Goal: Task Accomplishment & Management: Complete application form

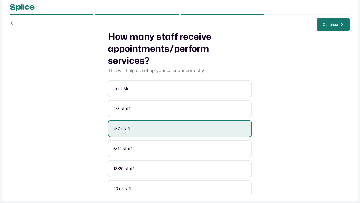
scroll to position [4, 0]
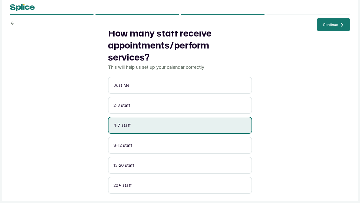
click at [328, 28] on button "Continue" at bounding box center [333, 24] width 33 height 13
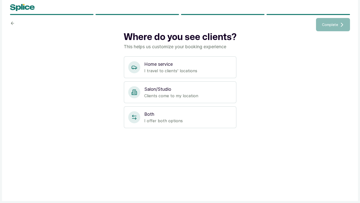
scroll to position [0, 0]
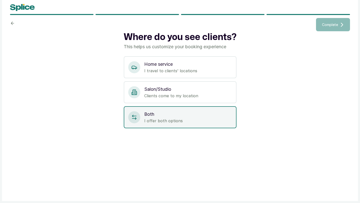
click at [188, 113] on p "Both" at bounding box center [188, 114] width 88 height 7
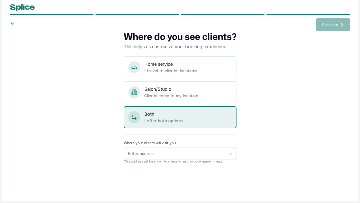
click at [162, 155] on div at bounding box center [176, 153] width 96 height 7
click at [151, 153] on div at bounding box center [176, 153] width 96 height 7
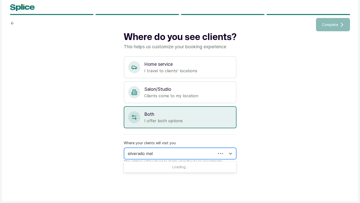
type input "silverado mall"
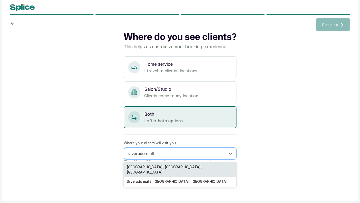
click at [149, 169] on div "Silverado Mall, Lekki, Nigeria" at bounding box center [180, 169] width 113 height 15
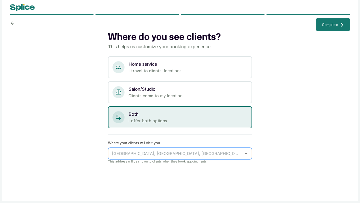
click at [330, 29] on button "Complete" at bounding box center [333, 24] width 34 height 13
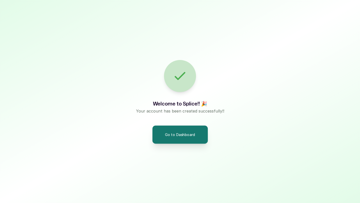
click at [186, 136] on button "Go to Dashboard" at bounding box center [180, 135] width 56 height 18
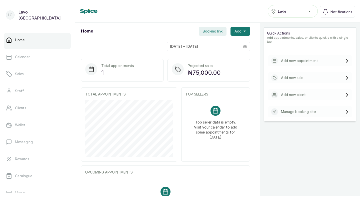
scroll to position [79, 0]
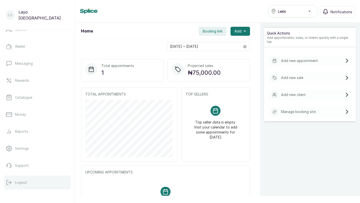
click at [28, 185] on button "Logout" at bounding box center [37, 183] width 67 height 14
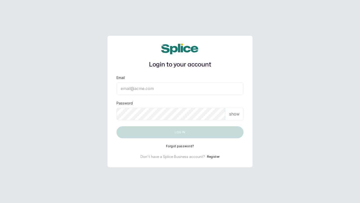
click at [139, 90] on input "Email" at bounding box center [180, 88] width 127 height 13
paste input "info@bodyrefinement.com"
type input "info@bodyrefinement.com"
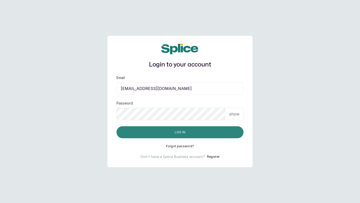
click at [136, 131] on button "Log in" at bounding box center [180, 132] width 127 height 12
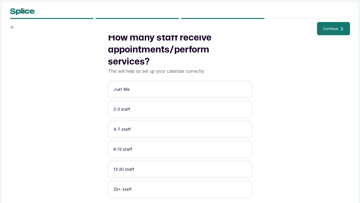
scroll to position [4, 0]
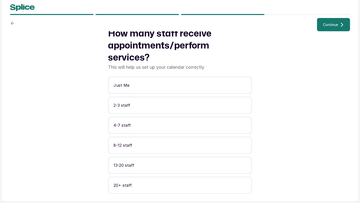
click at [168, 128] on p "4-7 staff" at bounding box center [180, 125] width 133 height 6
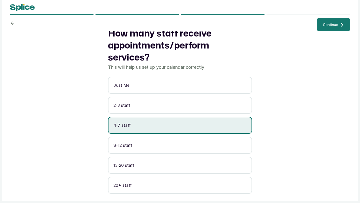
click at [332, 24] on span "Continue" at bounding box center [330, 24] width 15 height 5
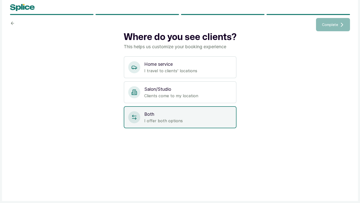
click at [181, 119] on p "I offer both options" at bounding box center [188, 121] width 88 height 6
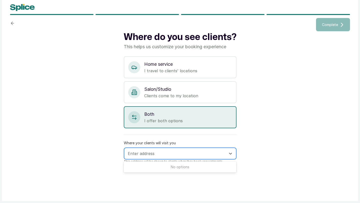
click at [145, 155] on div at bounding box center [176, 153] width 96 height 7
type input "silverado mall"
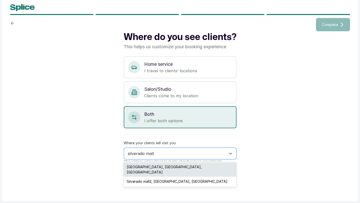
click at [148, 166] on div "Silverado Mall, Lekki, Nigeria" at bounding box center [180, 169] width 113 height 15
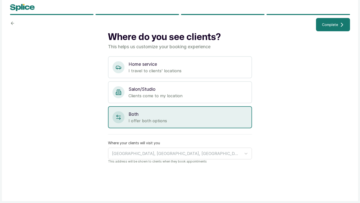
click at [335, 28] on button "Complete" at bounding box center [333, 24] width 34 height 13
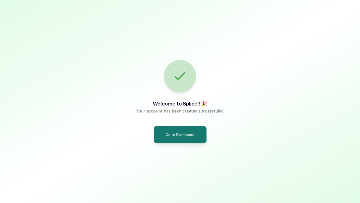
click at [171, 145] on div "Welcome to Splice!! 🎉 Your account has been created successfully!! Go to Dashbo…" at bounding box center [180, 101] width 360 height 203
click at [174, 131] on button "Go to Dashboard" at bounding box center [180, 135] width 56 height 18
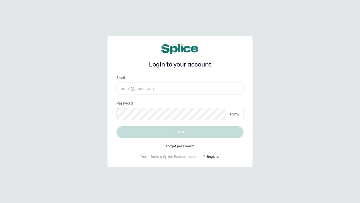
click at [213, 157] on button "Register" at bounding box center [213, 156] width 13 height 5
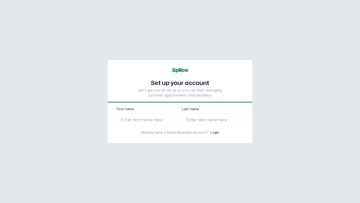
click at [155, 121] on input "First name" at bounding box center [147, 120] width 61 height 13
click at [128, 120] on input "First name" at bounding box center [147, 120] width 61 height 13
paste input "Dona"
type input "Dona"
click at [195, 123] on input "Last name" at bounding box center [212, 120] width 61 height 13
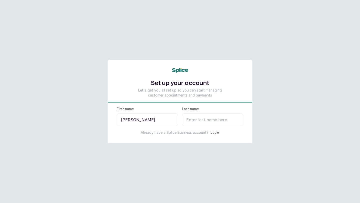
click at [197, 122] on input "Last name" at bounding box center [212, 120] width 61 height 13
paste input "Foh"
type input "Foh"
select select "NG"
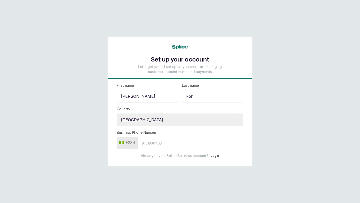
type input "Foh"
click at [146, 120] on select "Select country Nigeria Ghana" at bounding box center [180, 120] width 127 height 13
click at [117, 114] on select "Select country Nigeria Ghana" at bounding box center [180, 120] width 127 height 13
click at [148, 143] on input "Business Phone Number" at bounding box center [191, 143] width 106 height 12
click at [145, 143] on input "Business Phone Number" at bounding box center [191, 143] width 106 height 12
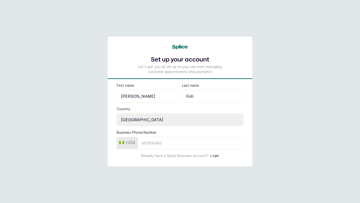
paste input "7032226291"
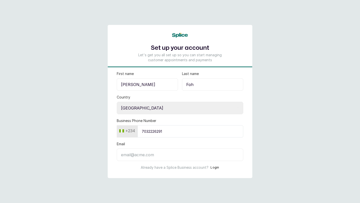
type input "7032226291"
click at [146, 155] on input "Email" at bounding box center [180, 155] width 127 height 13
click at [137, 155] on input "Email" at bounding box center [180, 155] width 127 height 13
paste input "Tressesbydona@gmail.com"
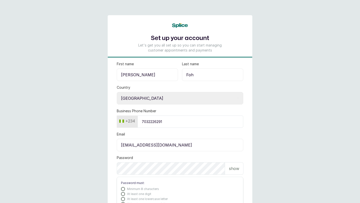
scroll to position [8, 0]
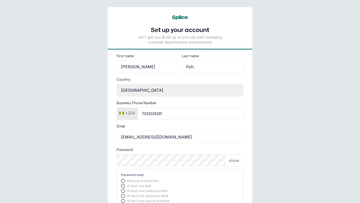
type input "Tressesbydona@gmail.com"
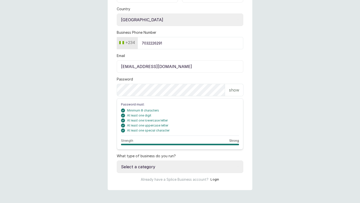
scroll to position [81, 0]
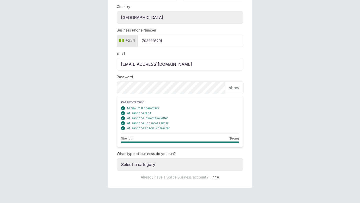
click at [234, 91] on p "show" at bounding box center [234, 88] width 10 height 6
click at [157, 166] on select "Select a category I have more than one location I manage a team of beauty profe…" at bounding box center [180, 164] width 127 height 13
click at [156, 169] on select "Select a category I have more than one location I manage a team of beauty profe…" at bounding box center [180, 164] width 127 height 13
click at [147, 166] on select "Select a category I have more than one location I manage a team of beauty profe…" at bounding box center [180, 164] width 127 height 13
select select "manage_a_team"
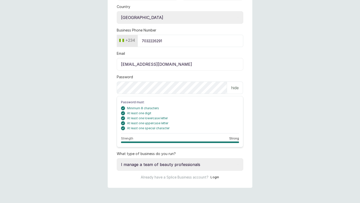
click at [117, 158] on select "Select a category I have more than one location I manage a team of beauty profe…" at bounding box center [180, 164] width 127 height 13
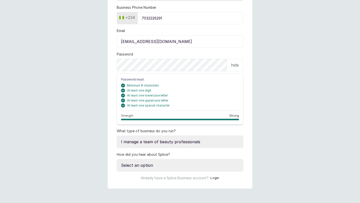
scroll to position [104, 0]
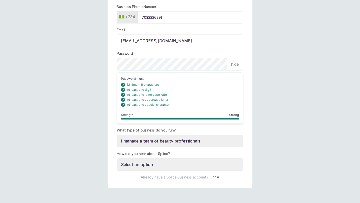
click at [155, 163] on select "Select an option Google search Instagram Facebook LinkedIn Splice Blog I was re…" at bounding box center [180, 164] width 127 height 13
select select "instagram"
click at [117, 158] on select "Select an option Google search Instagram Facebook LinkedIn Splice Blog I was re…" at bounding box center [180, 164] width 127 height 13
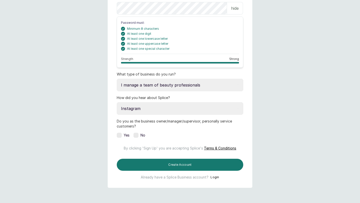
scroll to position [166, 0]
click at [121, 133] on label at bounding box center [119, 135] width 5 height 5
click at [211, 146] on span "Terms & Conditions" at bounding box center [220, 148] width 32 height 4
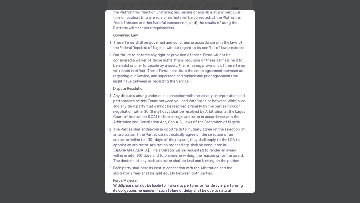
scroll to position [2206, 0]
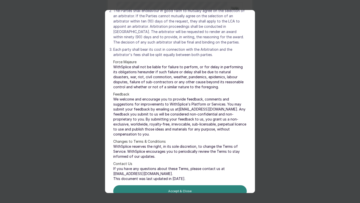
click at [188, 185] on button "Accept & Close" at bounding box center [180, 191] width 134 height 12
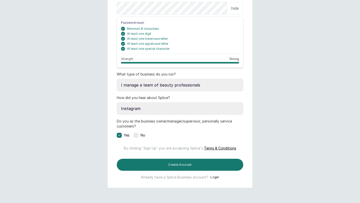
scroll to position [178, 0]
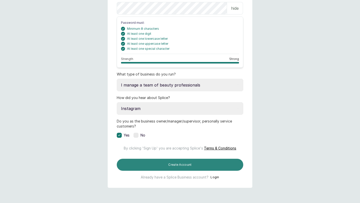
click at [138, 164] on button "Create Account" at bounding box center [180, 165] width 127 height 12
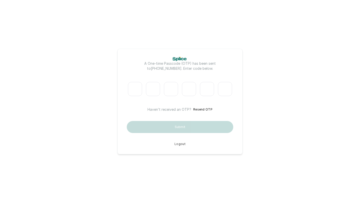
click at [133, 91] on input "Please enter verification code. Digit 1" at bounding box center [135, 89] width 14 height 14
paste input "7"
type input "4"
type input "1"
type input "0"
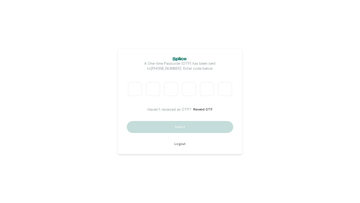
type input "9"
type input "8"
type input "7"
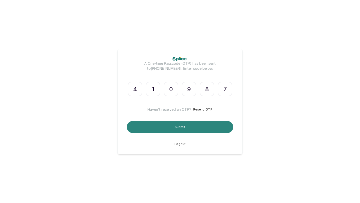
click at [159, 127] on button "Submit" at bounding box center [180, 127] width 107 height 12
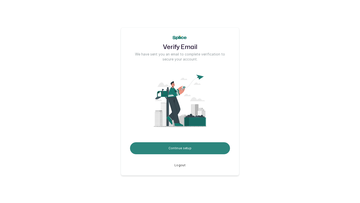
click at [171, 146] on button "Continue setup" at bounding box center [180, 148] width 100 height 12
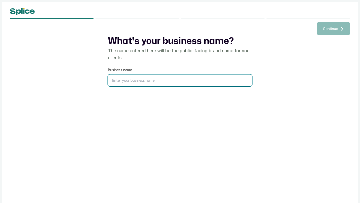
click at [130, 80] on input "text" at bounding box center [180, 81] width 144 height 12
type input "Locs by [PERSON_NAME]"
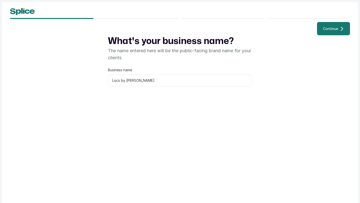
click at [332, 25] on button "Continue" at bounding box center [333, 28] width 33 height 13
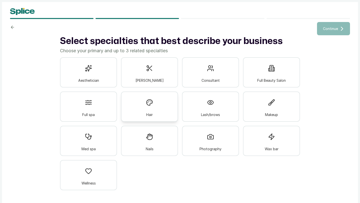
click at [157, 111] on div "Hair" at bounding box center [149, 107] width 57 height 30
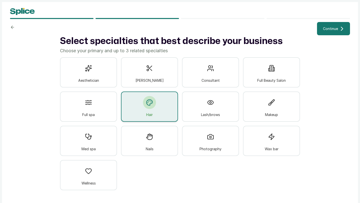
click at [330, 26] on button "Continue" at bounding box center [333, 28] width 33 height 13
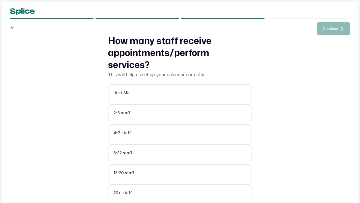
click at [199, 136] on button "4-7 staff" at bounding box center [180, 132] width 144 height 17
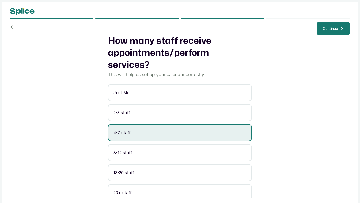
scroll to position [4, 0]
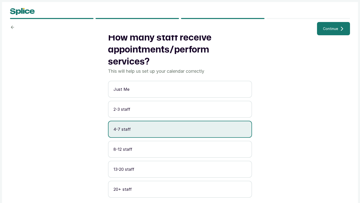
click at [334, 27] on span "Continue" at bounding box center [330, 28] width 15 height 5
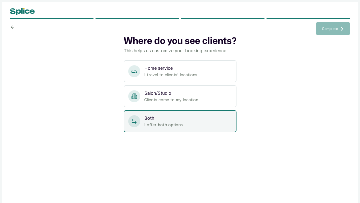
click at [186, 113] on div "Both I offer both options" at bounding box center [180, 121] width 113 height 22
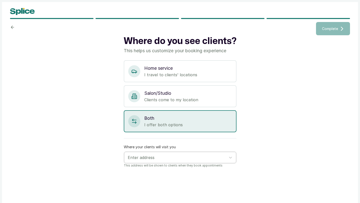
click at [175, 158] on div at bounding box center [176, 157] width 96 height 7
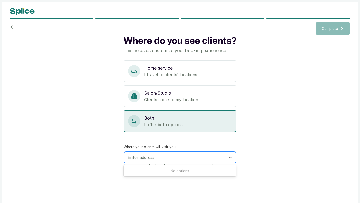
click at [155, 158] on div at bounding box center [176, 157] width 96 height 7
paste input "4 ligali ayorinde street [GEOGRAPHIC_DATA]"
type input "4 ligali ayorinde street"
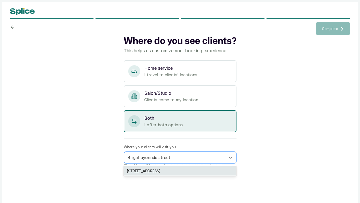
click at [173, 171] on div "[STREET_ADDRESS]" at bounding box center [180, 170] width 113 height 9
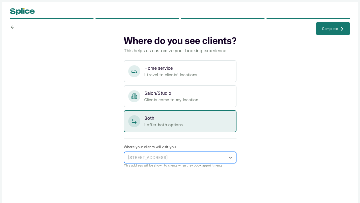
click at [210, 156] on div at bounding box center [176, 157] width 96 height 7
click at [202, 156] on div at bounding box center [176, 157] width 96 height 7
paste input "4 ligali ayorinde street [GEOGRAPHIC_DATA]"
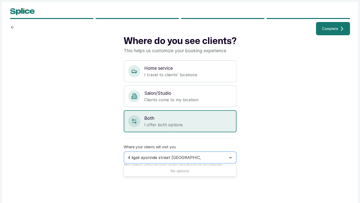
type input "4 ligali ayorinde street [GEOGRAPHIC_DATA]"
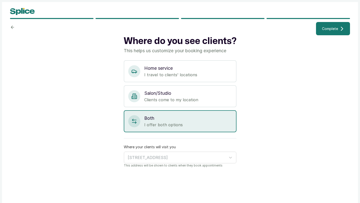
click at [324, 32] on button "Complete" at bounding box center [333, 28] width 34 height 13
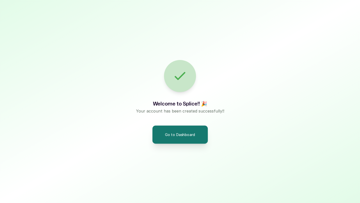
click at [190, 135] on button "Go to Dashboard" at bounding box center [180, 135] width 56 height 18
